Goal: Check status: Check status

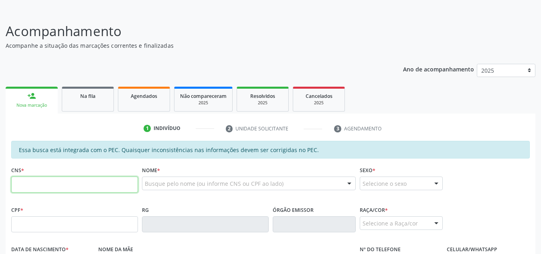
scroll to position [47, 0]
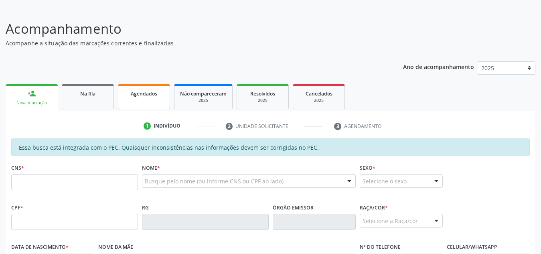
click at [144, 99] on link "Agendados" at bounding box center [144, 96] width 52 height 25
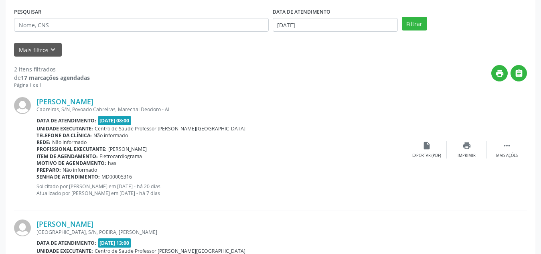
scroll to position [162, 0]
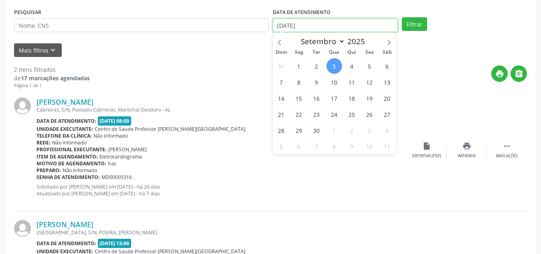
click at [300, 20] on input "[DATE]" at bounding box center [334, 25] width 125 height 14
click at [319, 68] on span "2" at bounding box center [317, 66] width 16 height 16
type input "[DATE]"
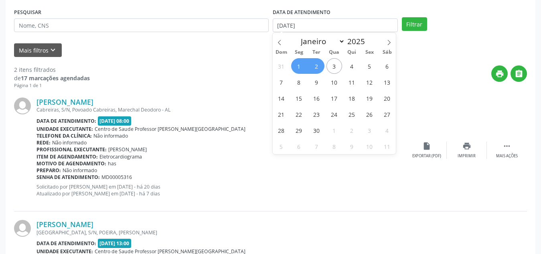
click at [293, 65] on span "1" at bounding box center [299, 66] width 16 height 16
select select "8"
click at [342, 31] on input "[DATE] até [DATE]" at bounding box center [334, 25] width 125 height 14
click at [299, 68] on span "1" at bounding box center [299, 66] width 16 height 16
type input "[DATE]"
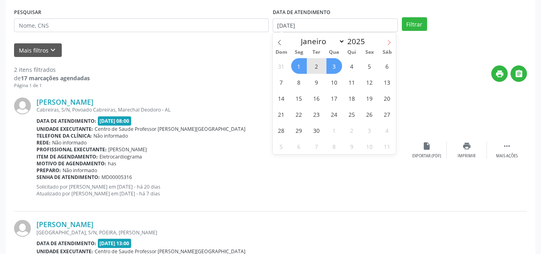
click at [388, 43] on icon at bounding box center [389, 43] width 6 height 6
select select "9"
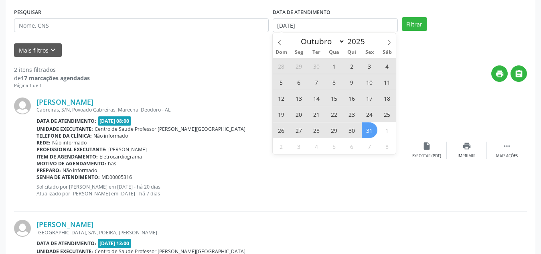
click at [368, 130] on span "31" at bounding box center [369, 130] width 16 height 16
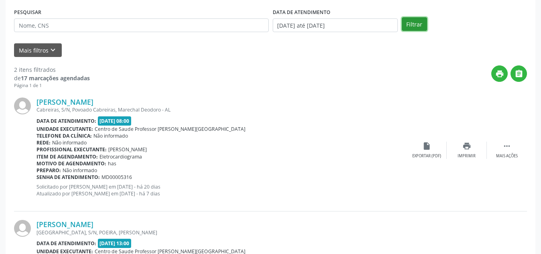
click at [414, 24] on button "Filtrar" at bounding box center [413, 24] width 25 height 14
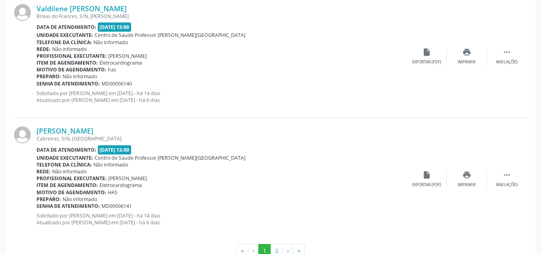
scroll to position [1862, 0]
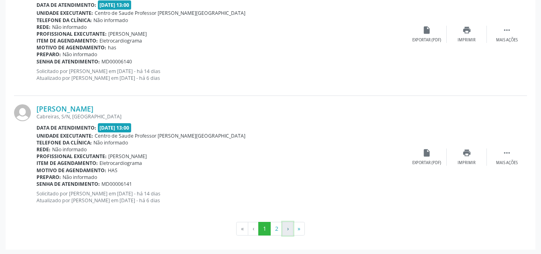
click at [288, 225] on button "›" at bounding box center [287, 229] width 11 height 14
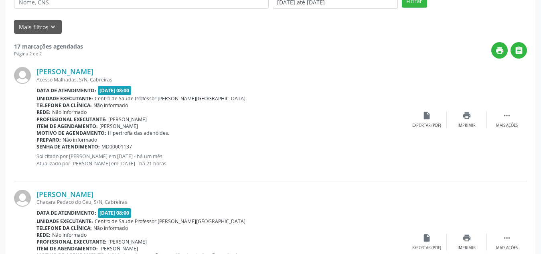
scroll to position [185, 0]
click at [240, 79] on div "Acesso Malhadas, S/N, Cabreiras" at bounding box center [221, 80] width 370 height 7
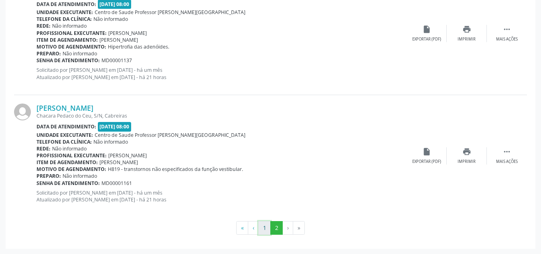
click at [259, 230] on button "1" at bounding box center [264, 228] width 12 height 14
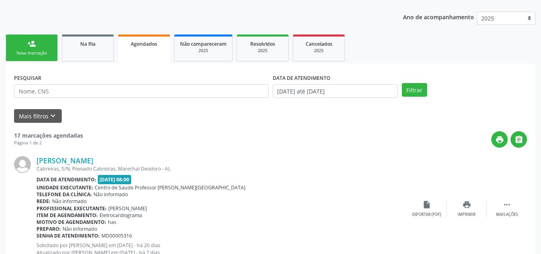
scroll to position [0, 0]
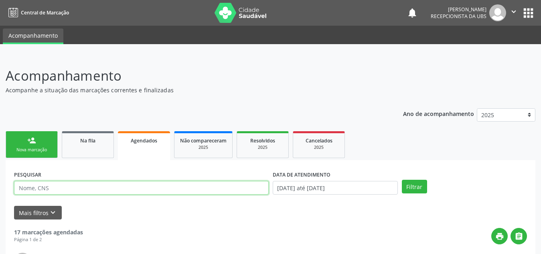
click at [117, 188] on input "text" at bounding box center [141, 188] width 254 height 14
click at [401, 180] on button "Filtrar" at bounding box center [413, 187] width 25 height 14
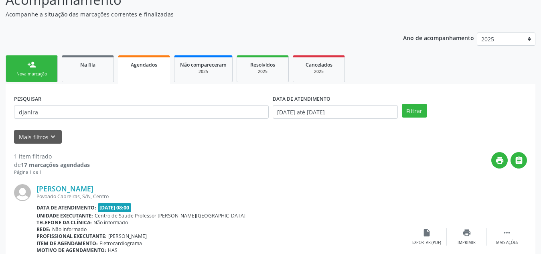
scroll to position [133, 0]
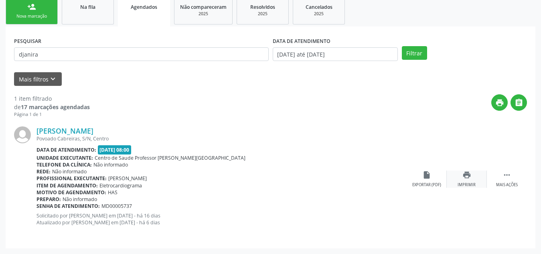
click at [470, 173] on icon "print" at bounding box center [466, 174] width 9 height 9
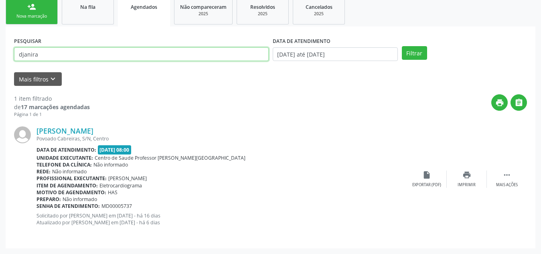
click at [84, 53] on input "djanira" at bounding box center [141, 54] width 254 height 14
click at [401, 46] on button "Filtrar" at bounding box center [413, 53] width 25 height 14
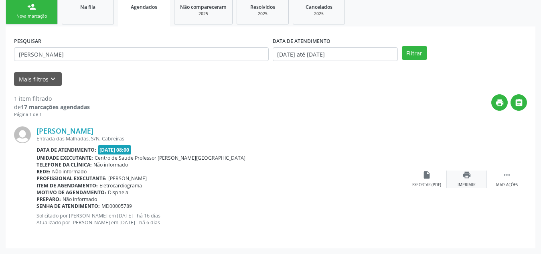
click at [467, 177] on icon "print" at bounding box center [466, 174] width 9 height 9
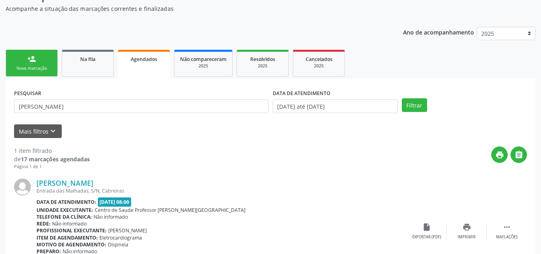
scroll to position [75, 0]
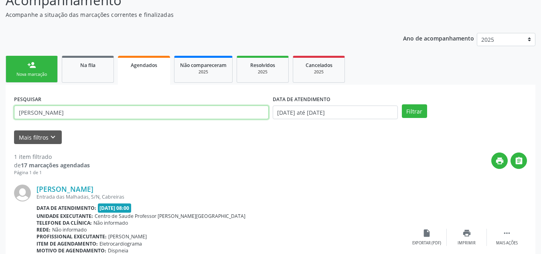
click at [16, 111] on input "[PERSON_NAME]" at bounding box center [141, 112] width 254 height 14
type input "[PERSON_NAME]"
click at [401, 104] on button "Filtrar" at bounding box center [413, 111] width 25 height 14
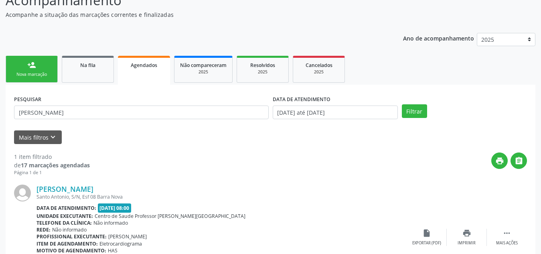
scroll to position [133, 0]
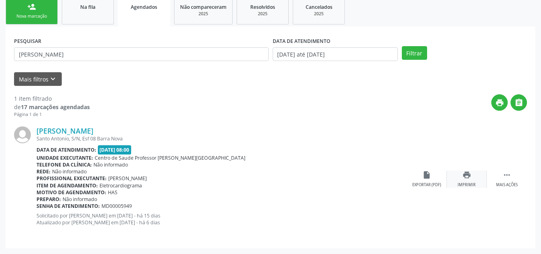
click at [473, 180] on div "print Imprimir" at bounding box center [466, 178] width 40 height 17
